Goal: Information Seeking & Learning: Learn about a topic

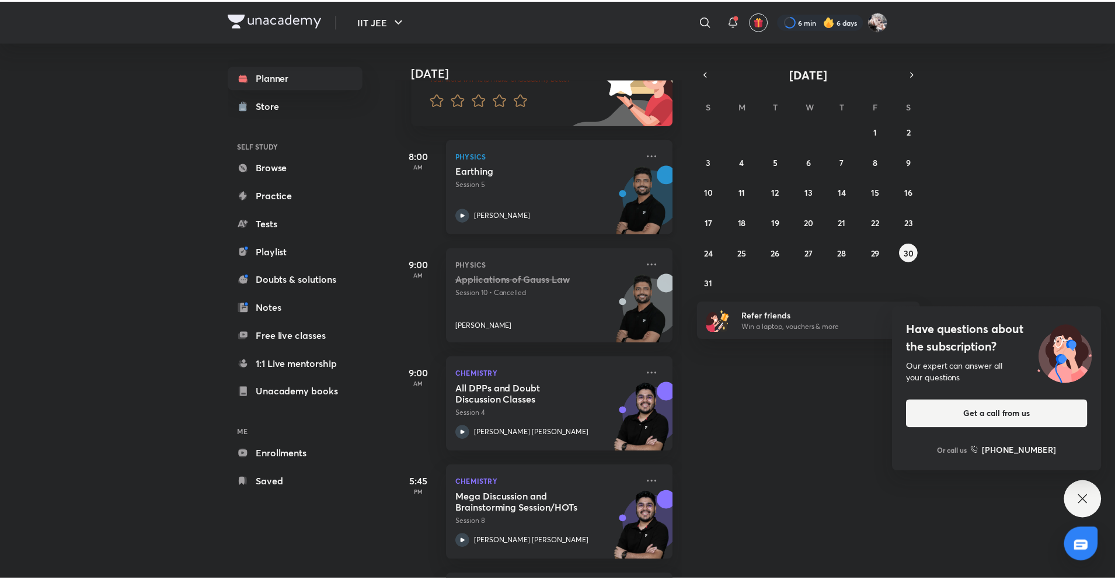
scroll to position [117, 0]
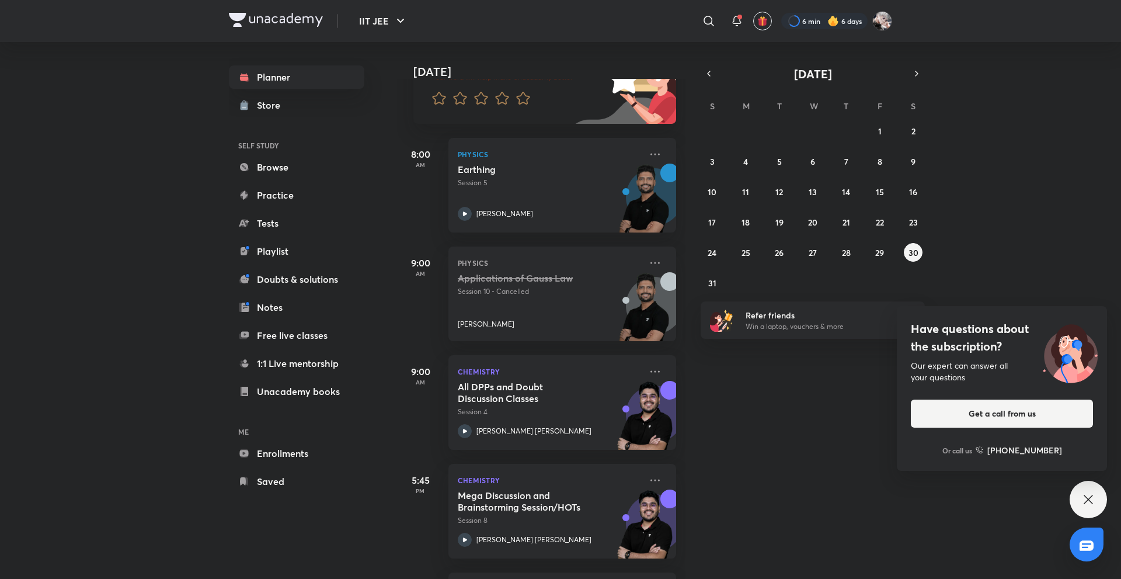
click at [638, 260] on div "Physics Applications of Gauss Law Session 10 • Cancelled [PERSON_NAME]" at bounding box center [563, 293] width 228 height 95
click at [656, 264] on div "Physics Applications of Gauss Law Session 10 • Cancelled [PERSON_NAME]" at bounding box center [563, 293] width 228 height 95
click at [656, 266] on div "Physics Applications of Gauss Law Session 10 • Cancelled [PERSON_NAME]" at bounding box center [563, 293] width 228 height 95
drag, startPoint x: 656, startPoint y: 266, endPoint x: 648, endPoint y: 264, distance: 8.4
click at [655, 266] on div "Physics Applications of Gauss Law Session 10 • Cancelled [PERSON_NAME]" at bounding box center [563, 293] width 228 height 95
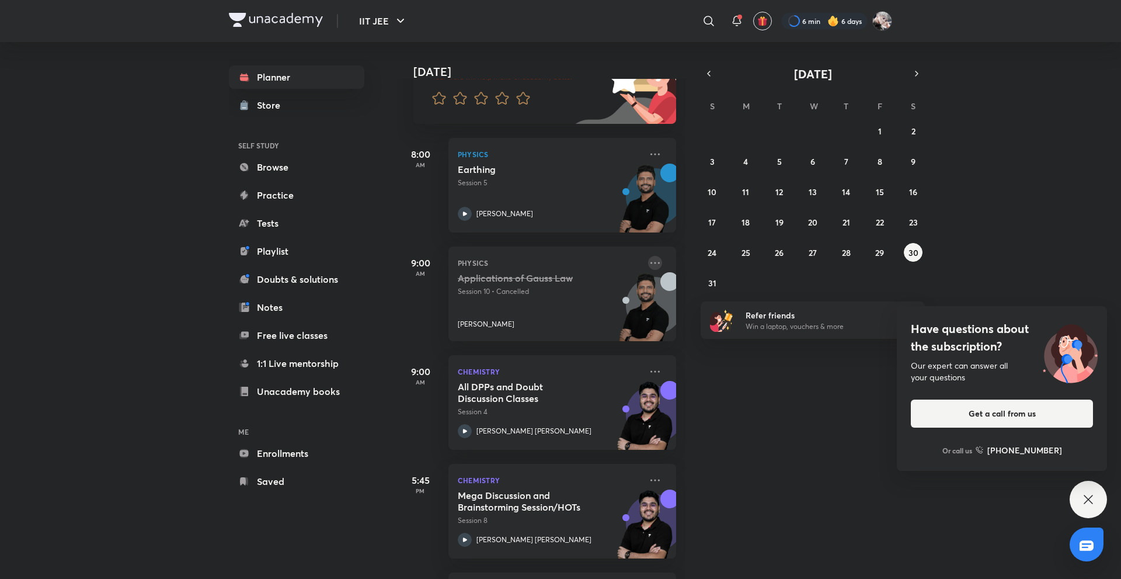
click at [648, 264] on icon at bounding box center [655, 263] width 14 height 14
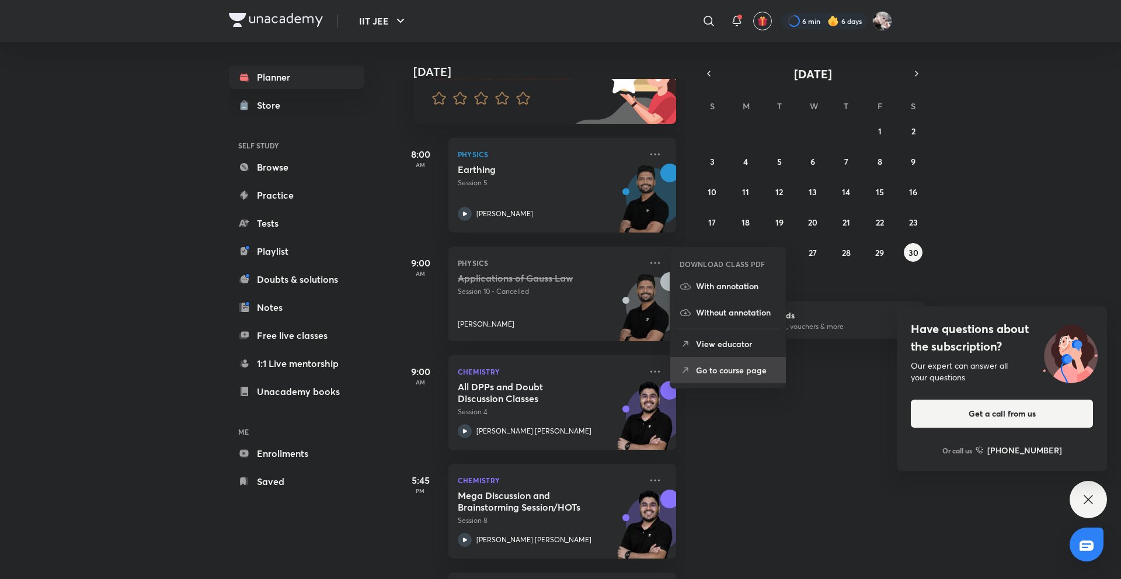
click at [707, 377] on li "Go to course page" at bounding box center [728, 370] width 116 height 26
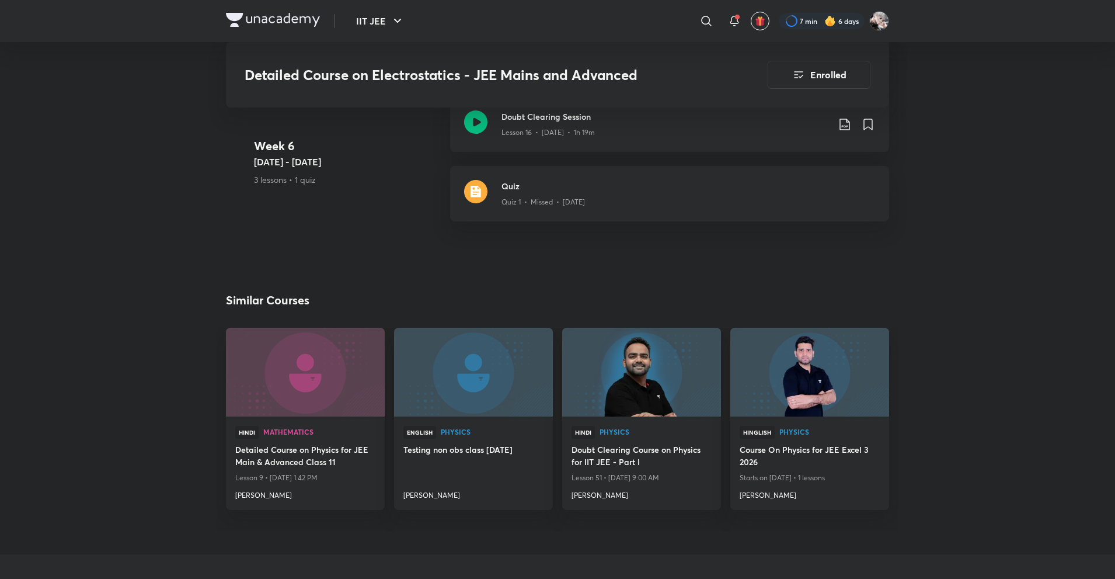
scroll to position [2039, 0]
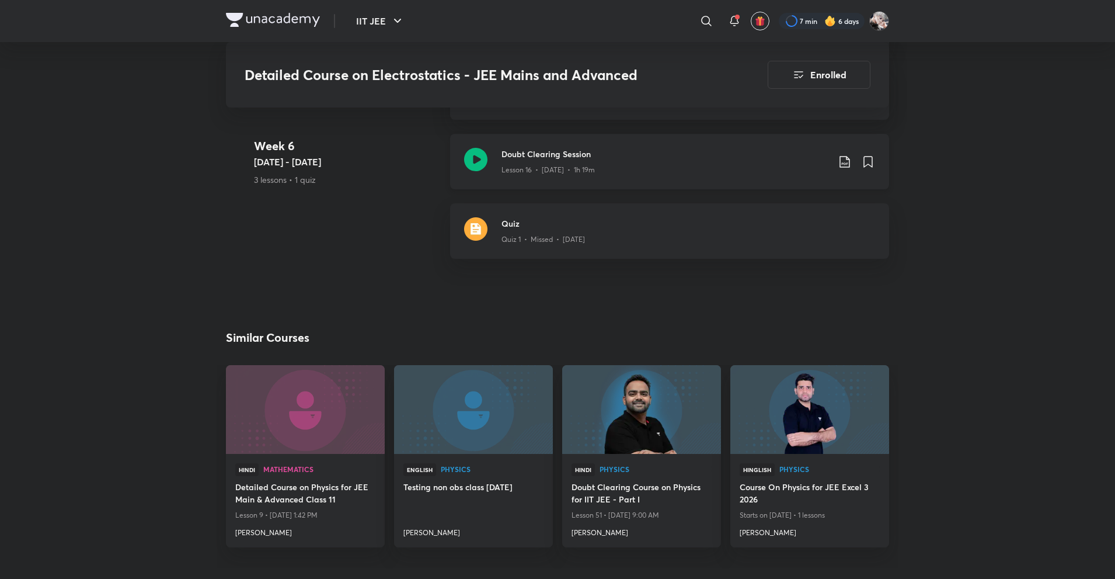
click at [559, 169] on div "Doubt Clearing Session Lesson 16 • [DATE] • 1h 19m" at bounding box center [669, 161] width 439 height 55
